Goal: Task Accomplishment & Management: Manage account settings

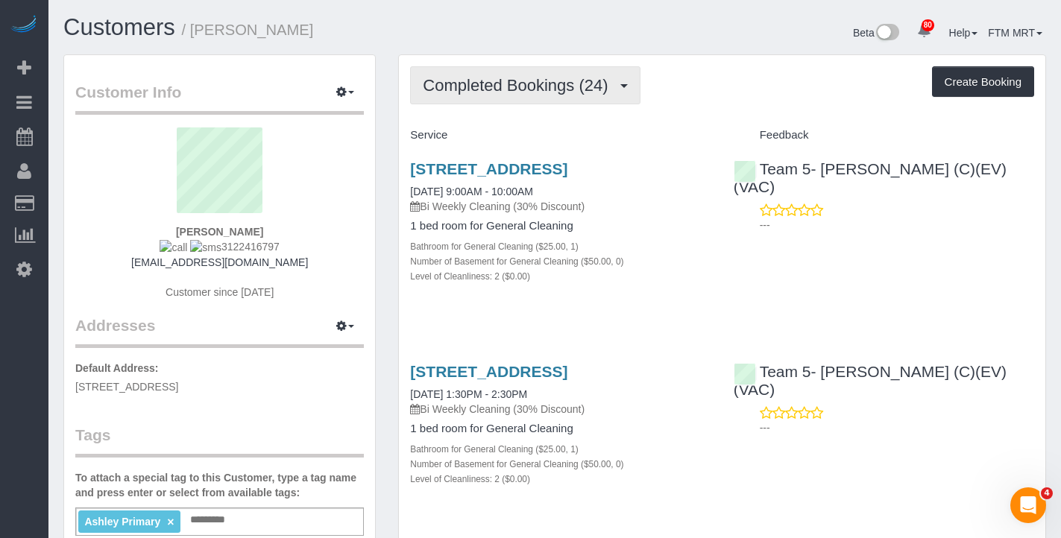
click at [449, 86] on span "Completed Bookings (24)" at bounding box center [519, 85] width 192 height 19
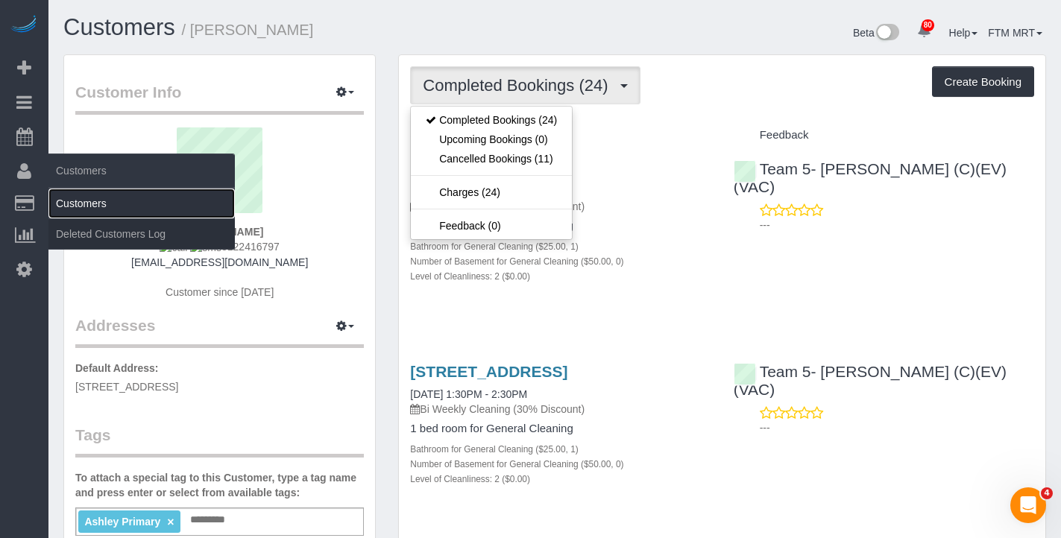
click at [102, 197] on link "Customers" at bounding box center [141, 204] width 186 height 30
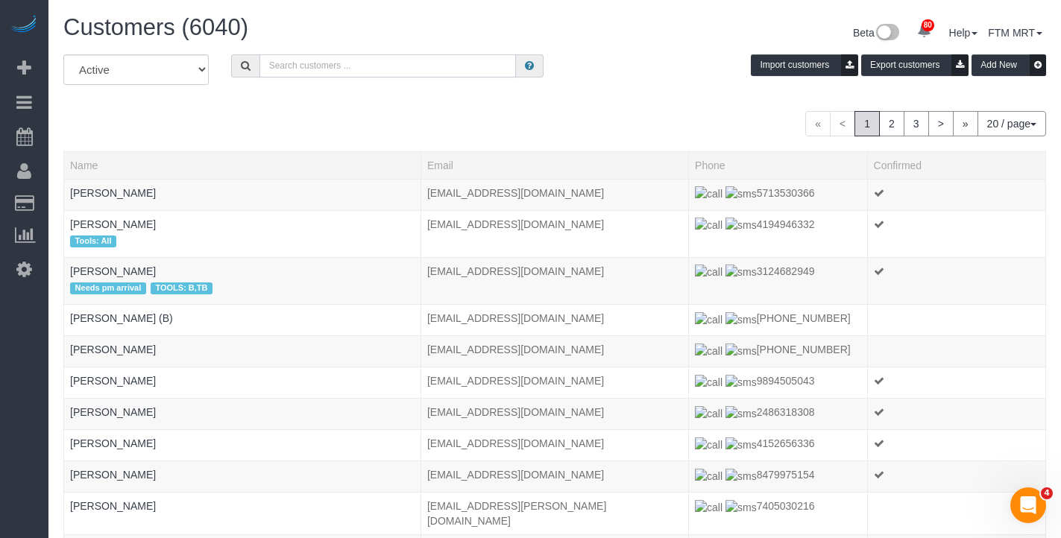
click at [283, 71] on input "text" at bounding box center [387, 65] width 256 height 23
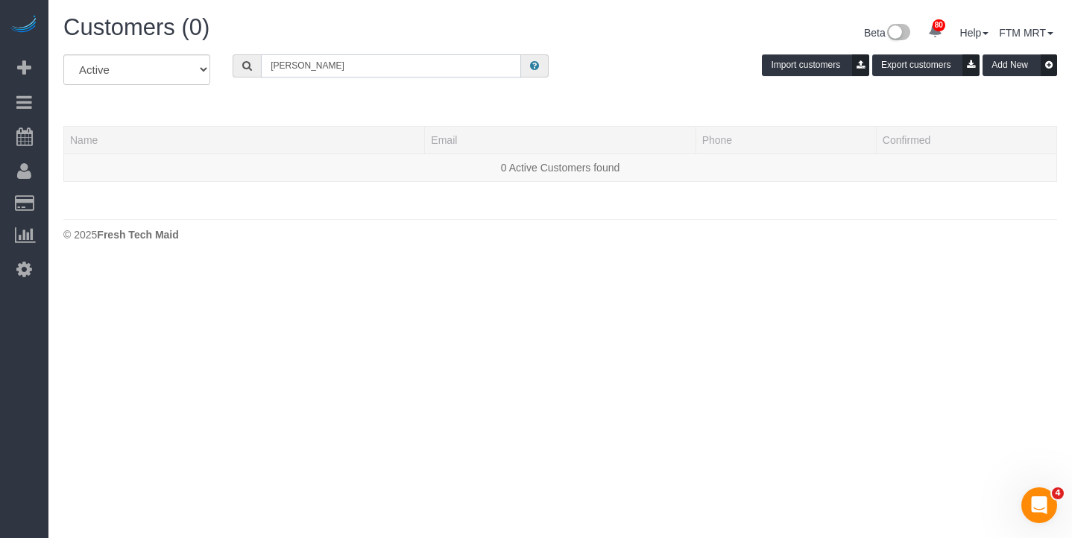
type input "[PERSON_NAME]"
click at [151, 64] on select "All Active Archived" at bounding box center [136, 69] width 147 height 31
select select "string:all"
click at [63, 54] on select "All Active Archived" at bounding box center [136, 69] width 147 height 31
click at [427, 66] on input "[PERSON_NAME]" at bounding box center [391, 65] width 260 height 23
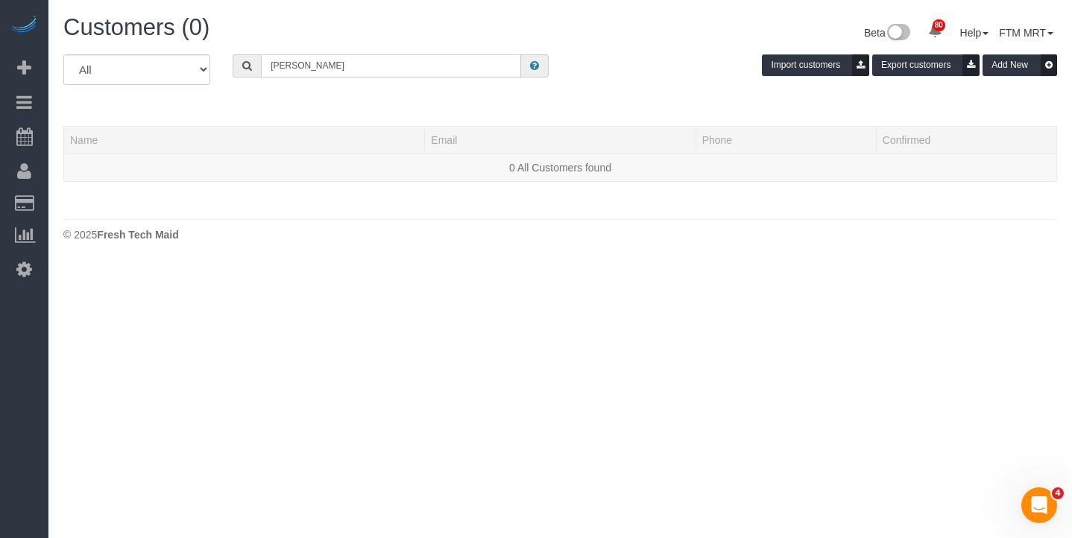
drag, startPoint x: 294, startPoint y: 65, endPoint x: 234, endPoint y: 59, distance: 60.7
click at [242, 65] on div "[PERSON_NAME]" at bounding box center [391, 65] width 316 height 23
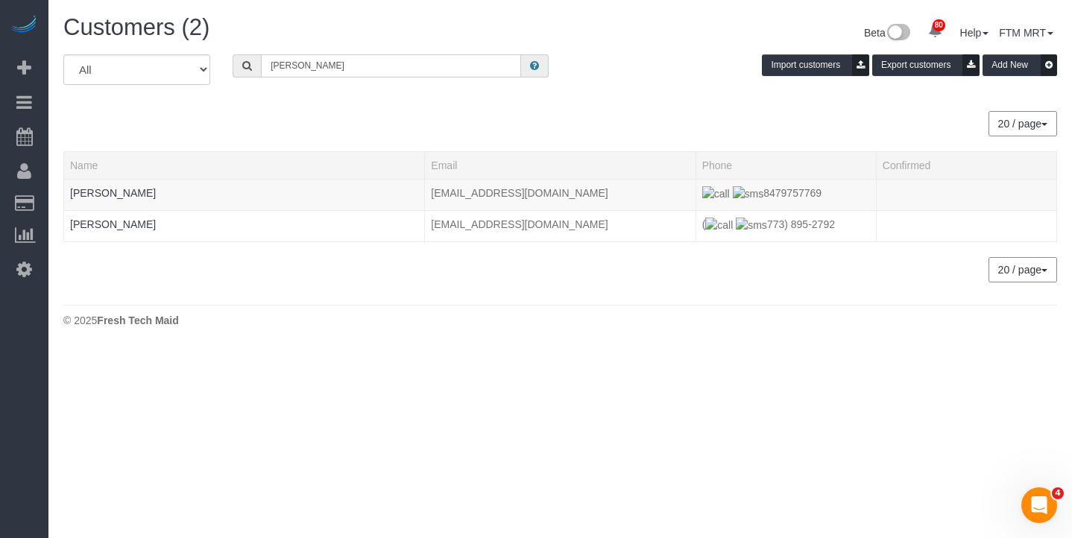
click at [338, 61] on input "[PERSON_NAME]" at bounding box center [391, 65] width 260 height 23
drag, startPoint x: 338, startPoint y: 61, endPoint x: 221, endPoint y: 51, distance: 116.8
click at [223, 56] on div "[PERSON_NAME]" at bounding box center [390, 65] width 338 height 23
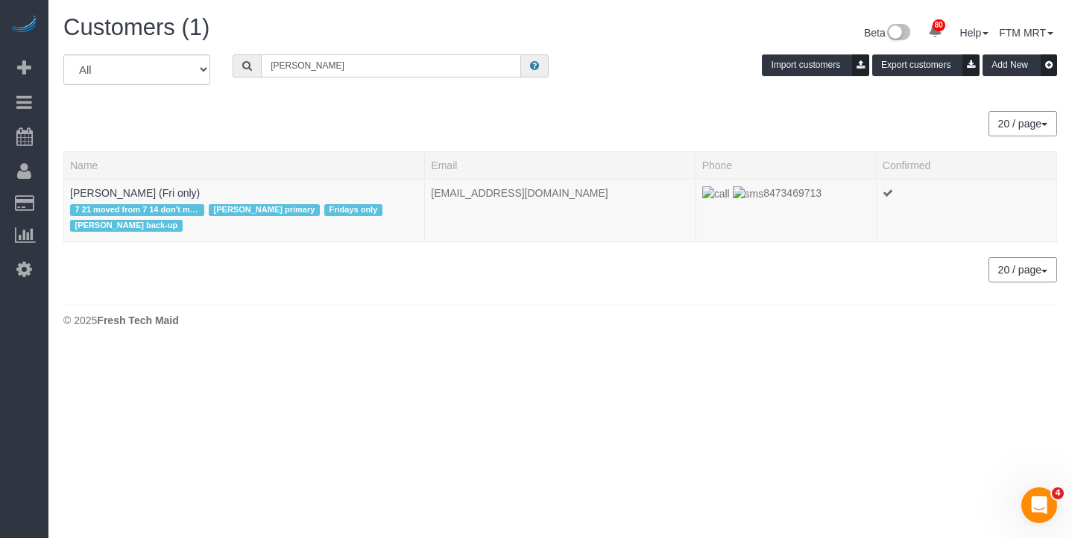
type input "[PERSON_NAME]"
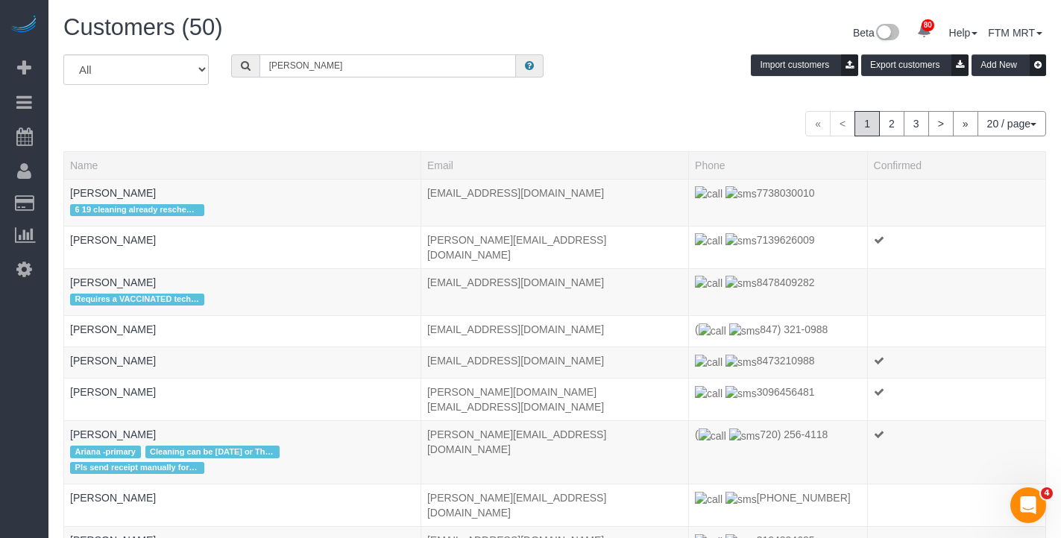
drag, startPoint x: 303, startPoint y: 66, endPoint x: 225, endPoint y: 69, distance: 78.3
click at [208, 69] on div "All Active Archived [PERSON_NAME] Import customers Export customers Add New" at bounding box center [554, 75] width 1005 height 42
click at [359, 65] on input "text" at bounding box center [387, 65] width 256 height 23
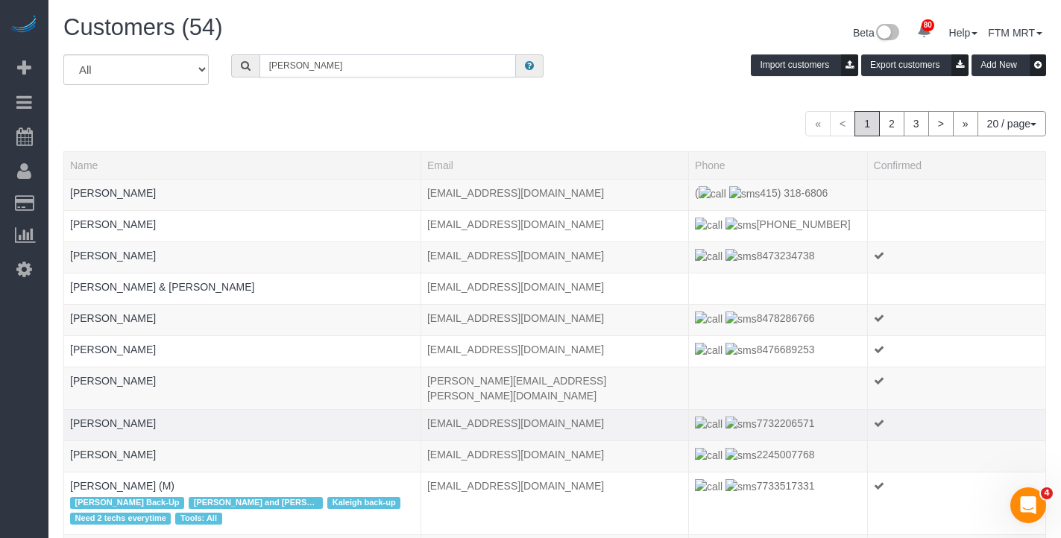
scroll to position [23, 0]
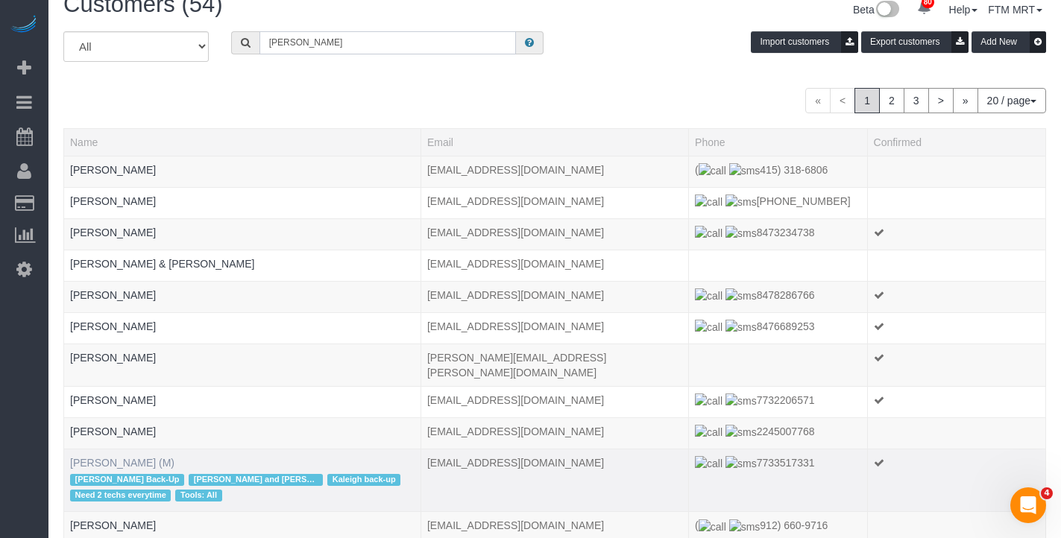
type input "[PERSON_NAME]"
click at [120, 457] on link "[PERSON_NAME] (M)" at bounding box center [122, 463] width 104 height 12
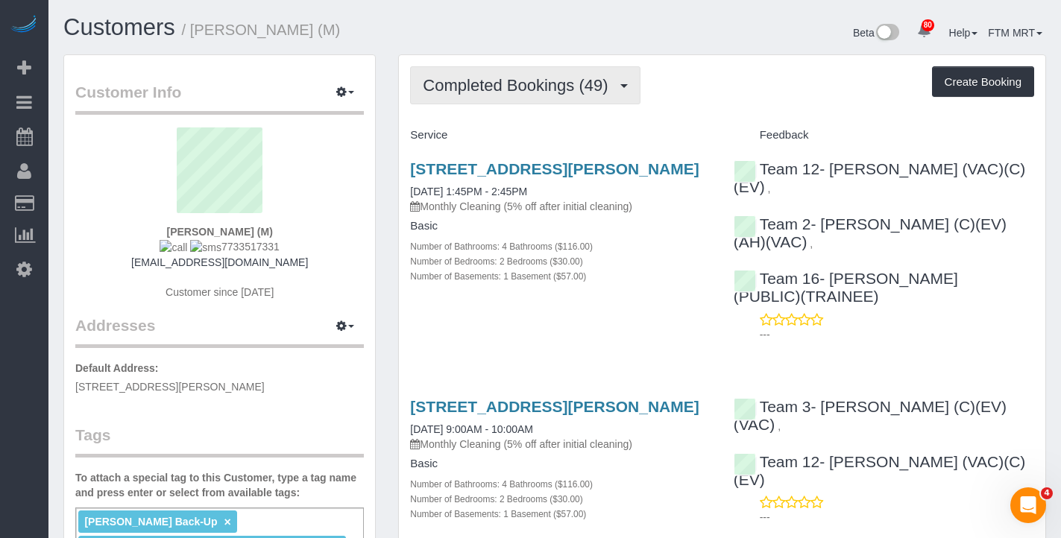
click at [538, 83] on span "Completed Bookings (49)" at bounding box center [519, 85] width 192 height 19
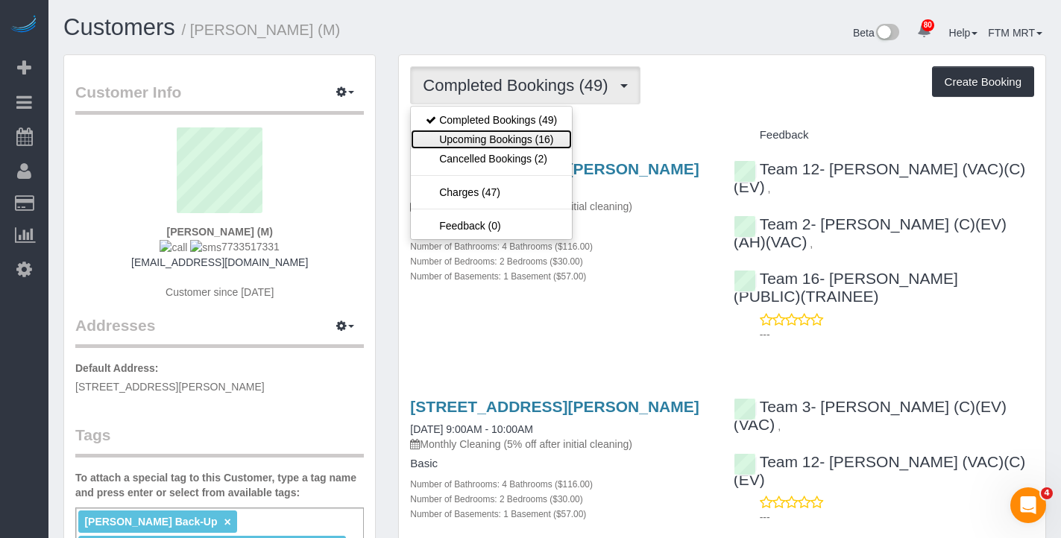
click at [495, 139] on link "Upcoming Bookings (16)" at bounding box center [491, 139] width 161 height 19
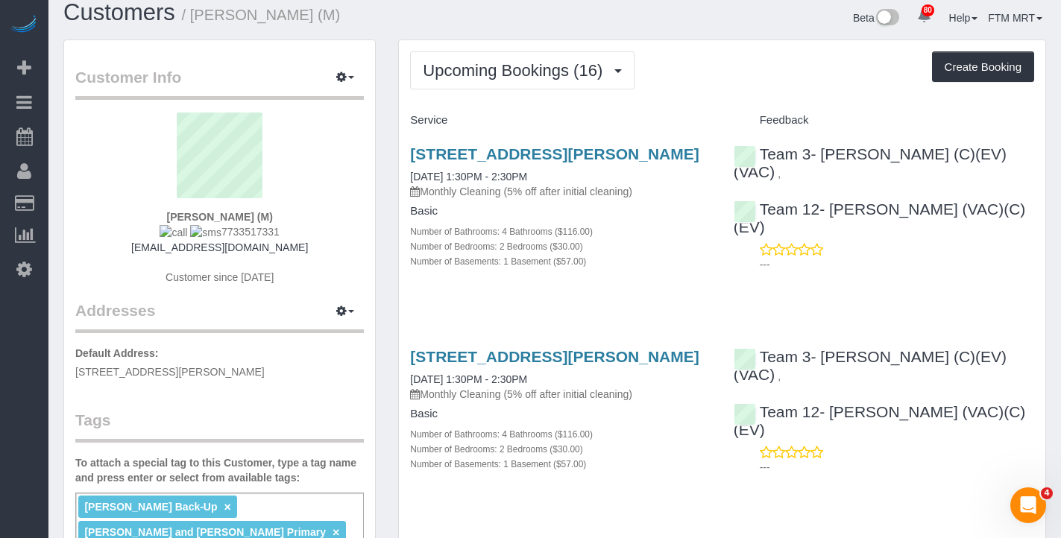
scroll to position [36, 0]
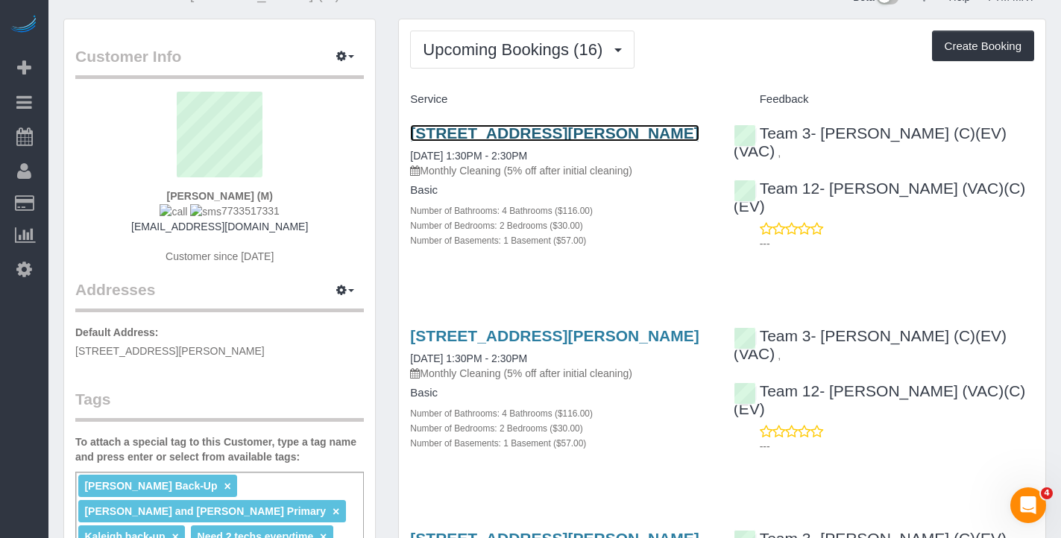
click at [435, 139] on link "[STREET_ADDRESS][PERSON_NAME]" at bounding box center [554, 133] width 289 height 17
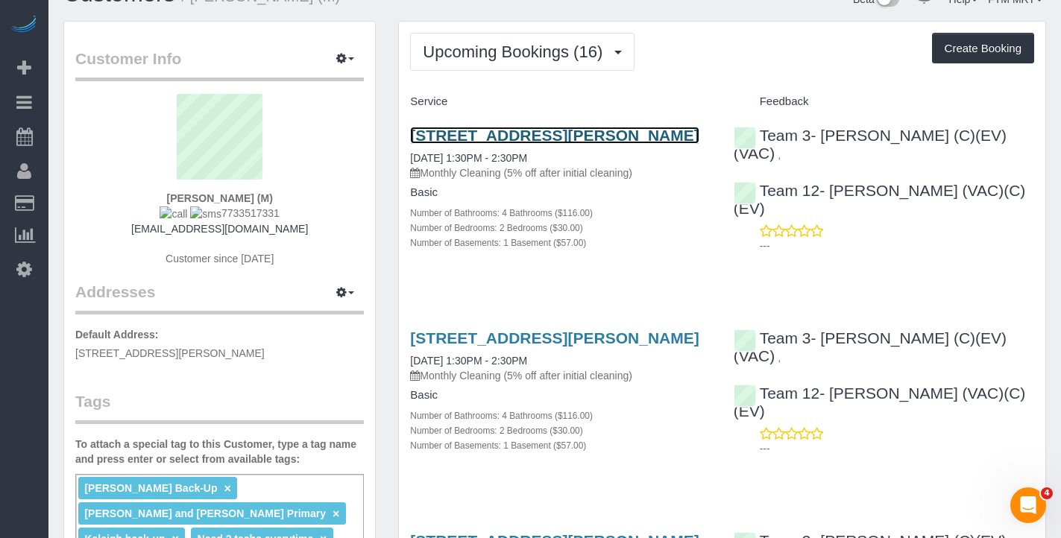
scroll to position [33, 0]
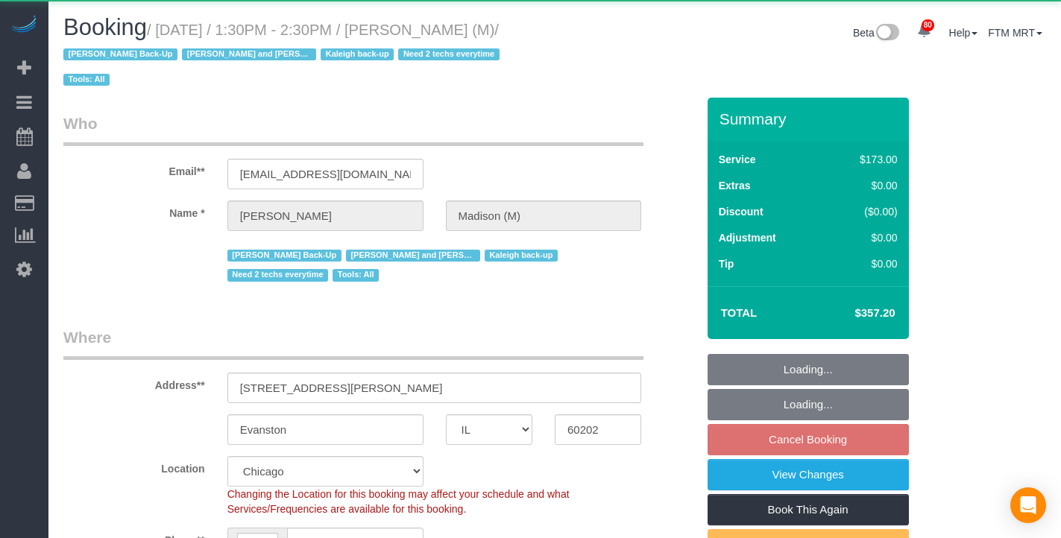
select select "IL"
select select "4"
select select "2"
select select "1"
select select "string:fspay-4e2b6b64-02a2-4e66-95d4-930f2e836791"
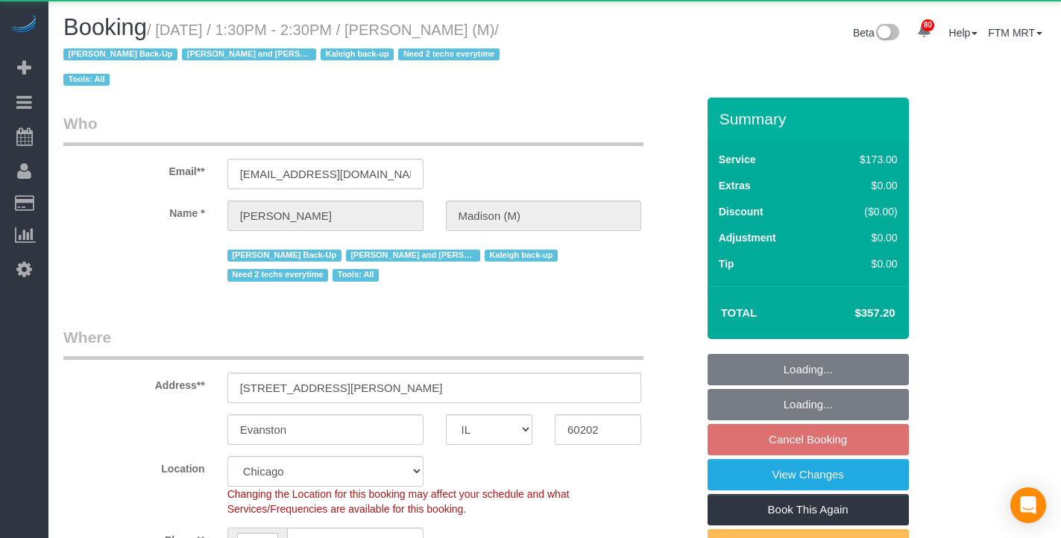
select select "number:1"
select select "number:58"
select select "number:139"
select select "number:105"
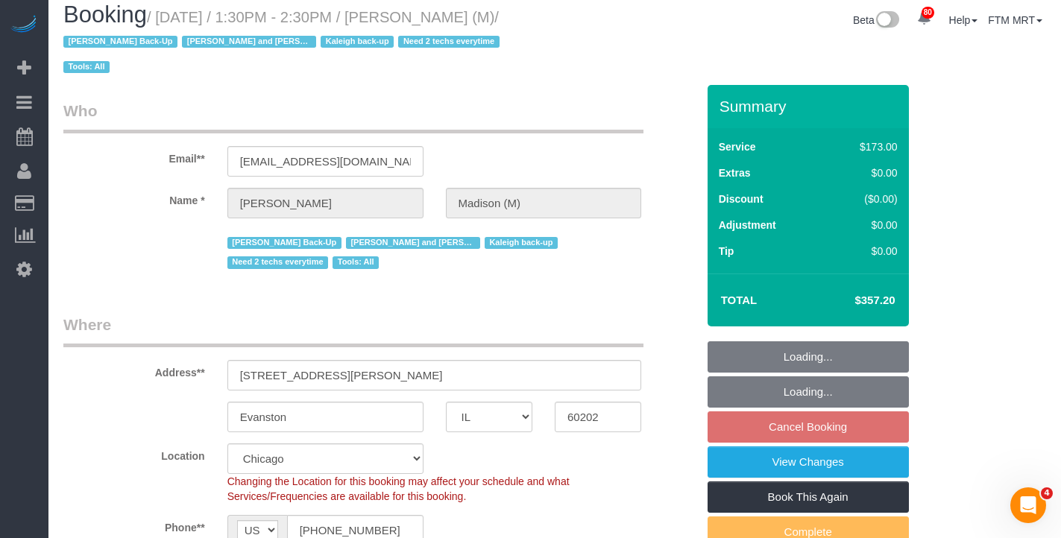
scroll to position [28, 0]
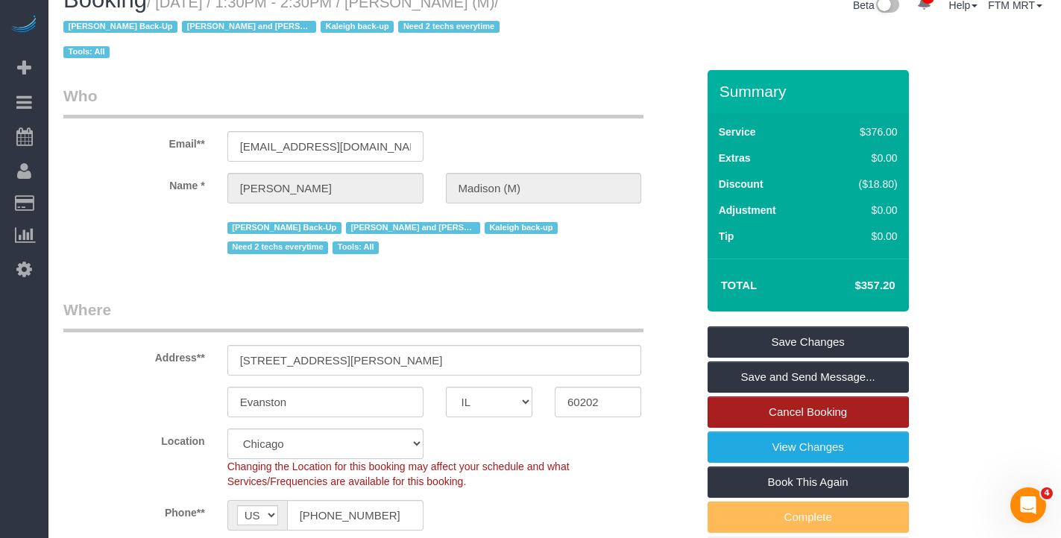
click at [818, 397] on link "Cancel Booking" at bounding box center [808, 412] width 201 height 31
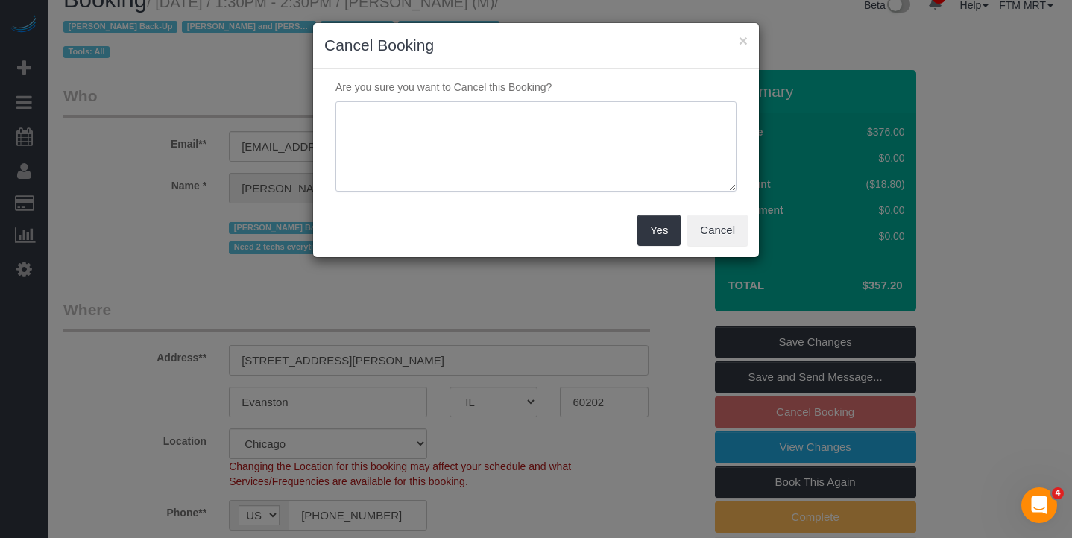
click at [588, 154] on textarea at bounding box center [536, 146] width 401 height 91
type textarea "Not needed"
click at [666, 237] on button "Yes" at bounding box center [658, 230] width 43 height 31
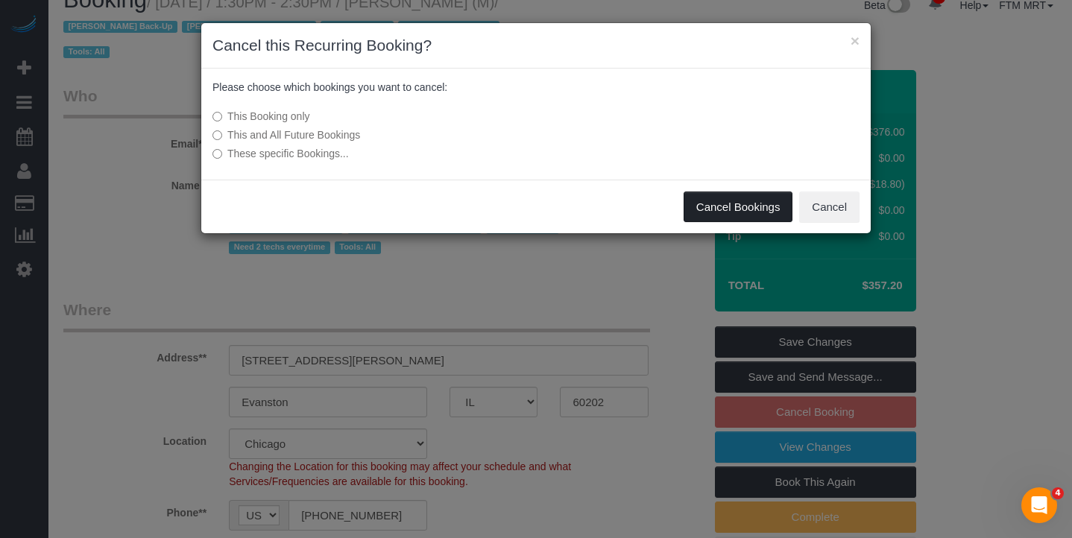
click at [753, 213] on button "Cancel Bookings" at bounding box center [739, 207] width 110 height 31
